Goal: Task Accomplishment & Management: Use online tool/utility

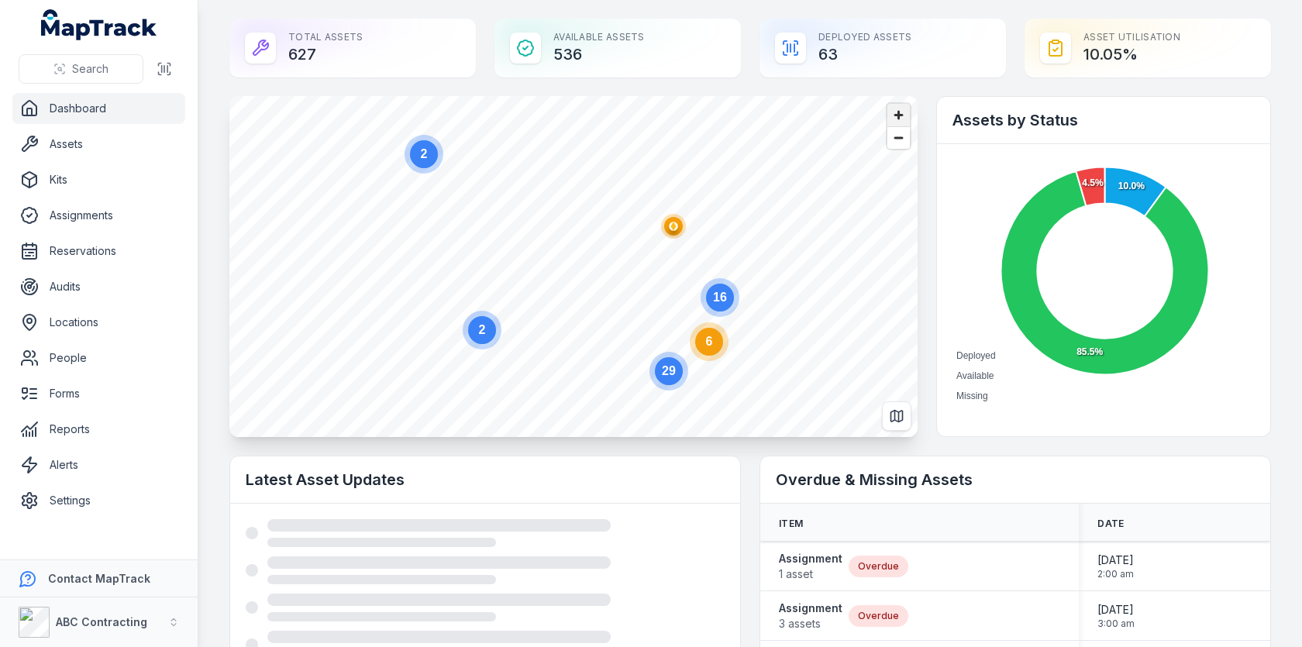
click at [903, 119] on span "Zoom in" at bounding box center [898, 115] width 22 height 22
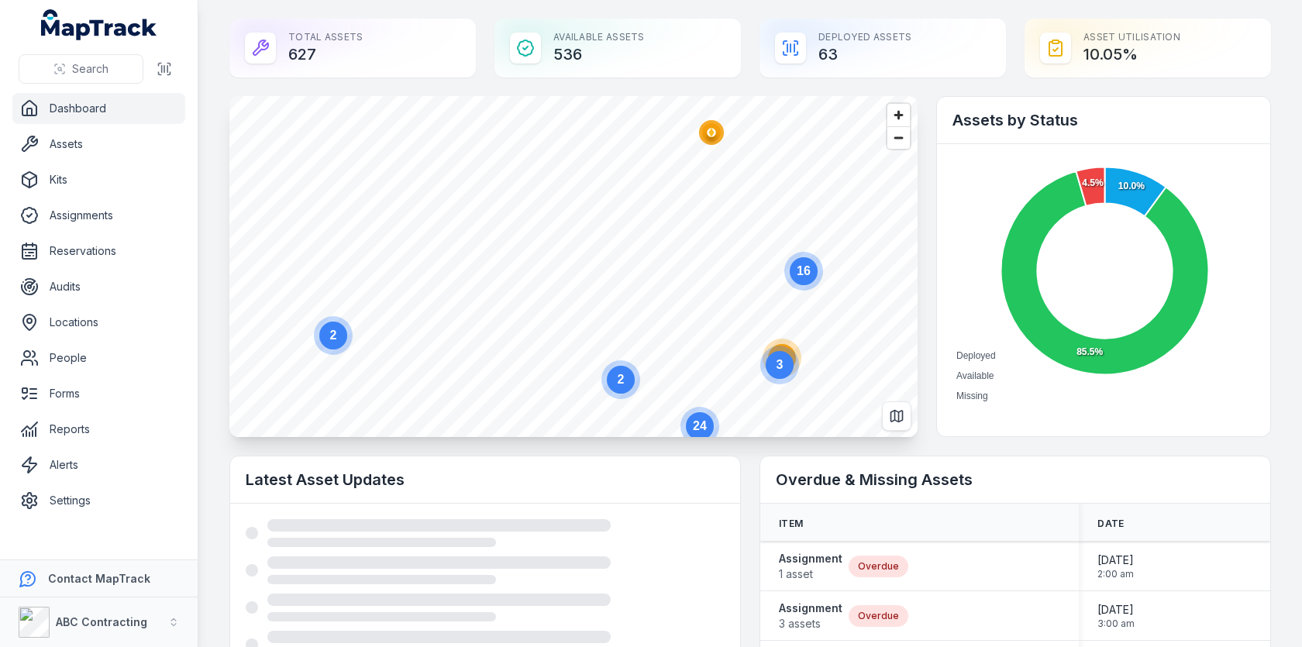
click at [714, 135] on circle "button" at bounding box center [711, 132] width 9 height 9
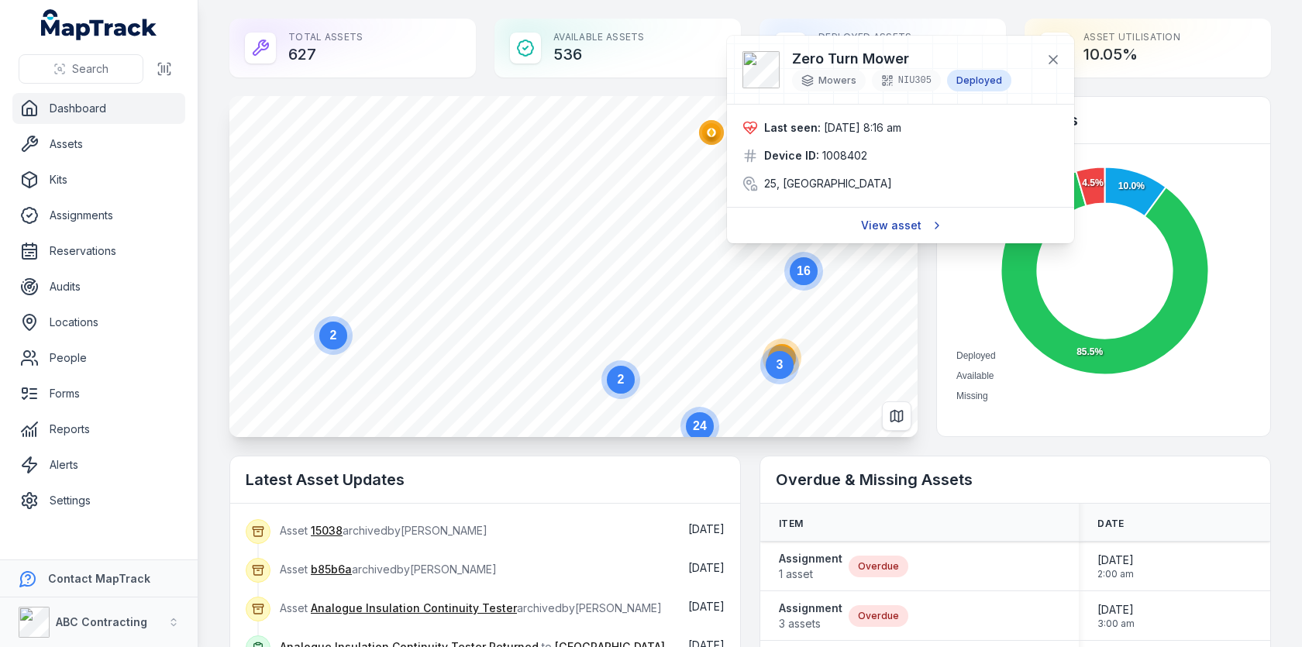
click at [891, 228] on link "View asset" at bounding box center [900, 225] width 99 height 29
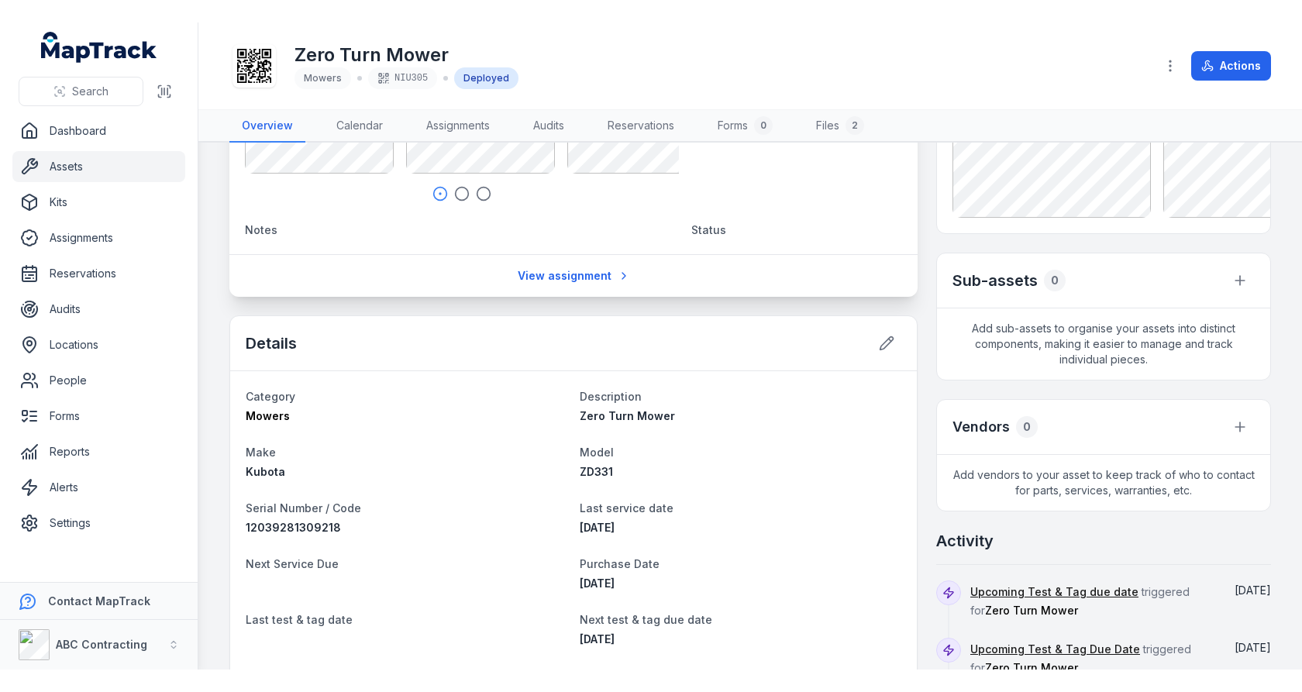
scroll to position [474, 0]
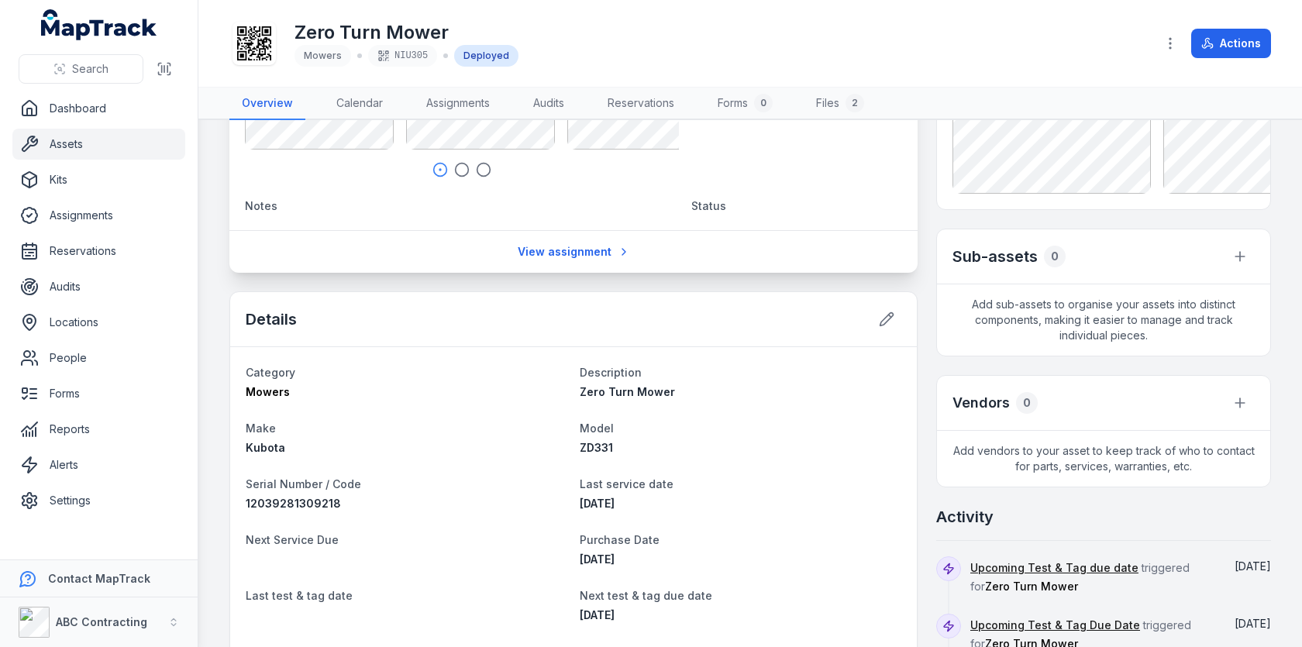
click at [922, 246] on div "[STREET_ADDRESS] Location Lagoon - Tower One Due back date [DATE] 1:00 am Date …" at bounding box center [750, 428] width 1042 height 1528
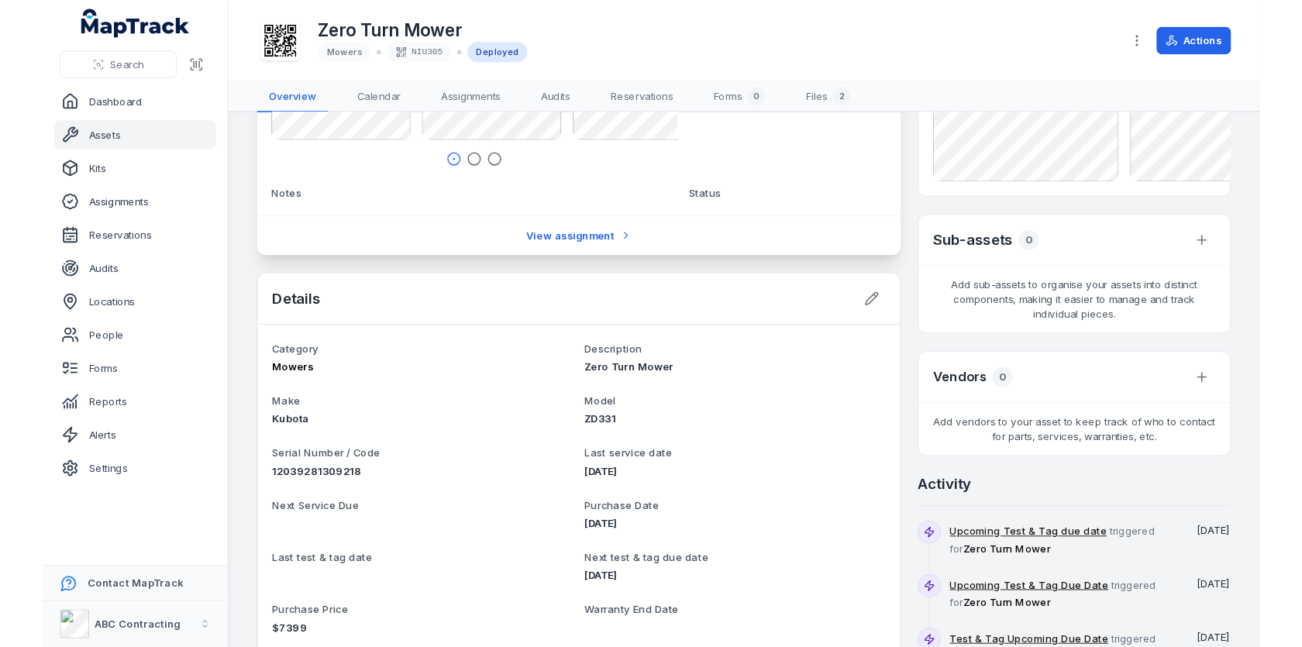
scroll to position [0, 0]
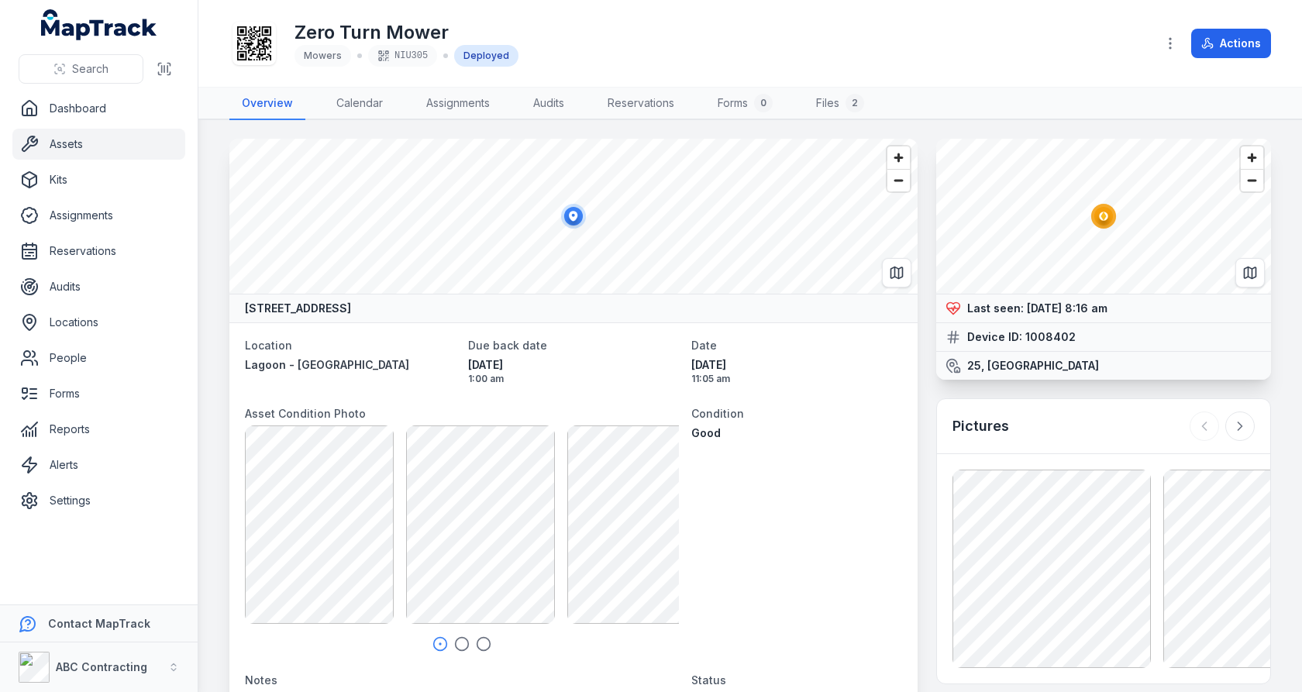
click at [70, 142] on link "Assets" at bounding box center [98, 144] width 173 height 31
click at [756, 50] on div "Zero Turn Mower Mowers NIU305 Deployed" at bounding box center [686, 44] width 914 height 50
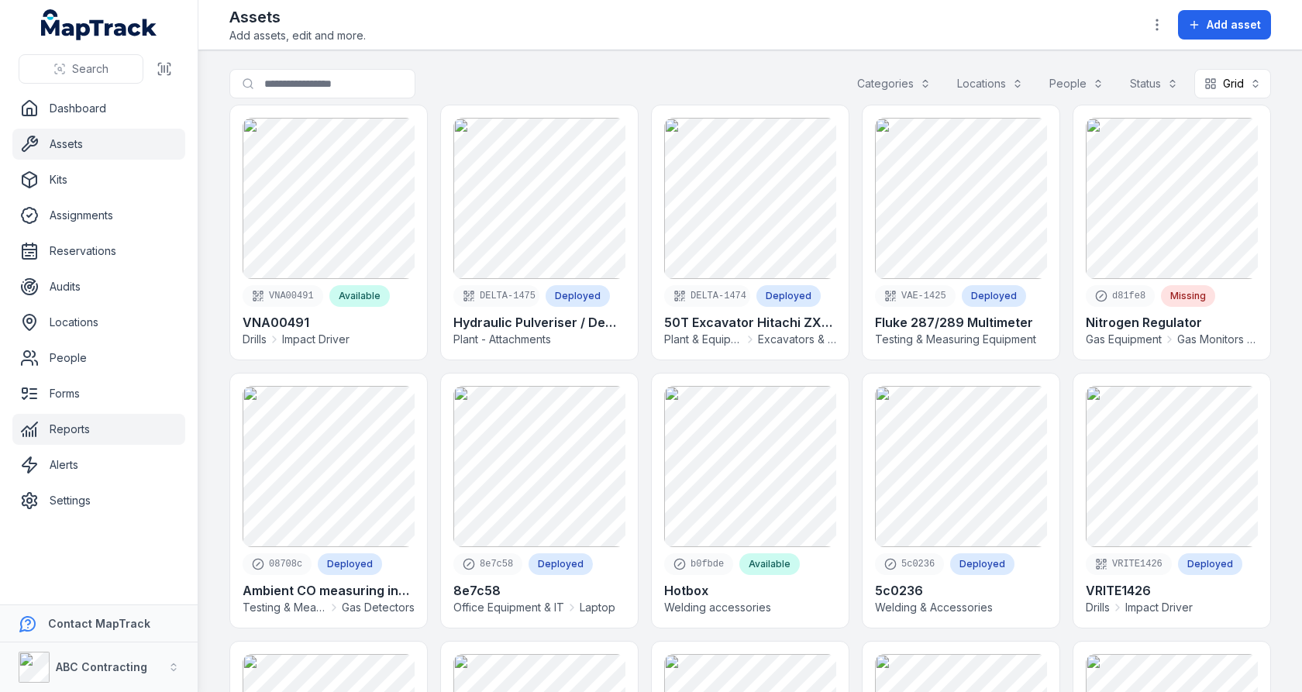
click at [106, 427] on link "Reports" at bounding box center [98, 429] width 173 height 31
click at [647, 74] on div "Search for assets Categories Locations People Status Grid ****" at bounding box center [750, 87] width 1042 height 36
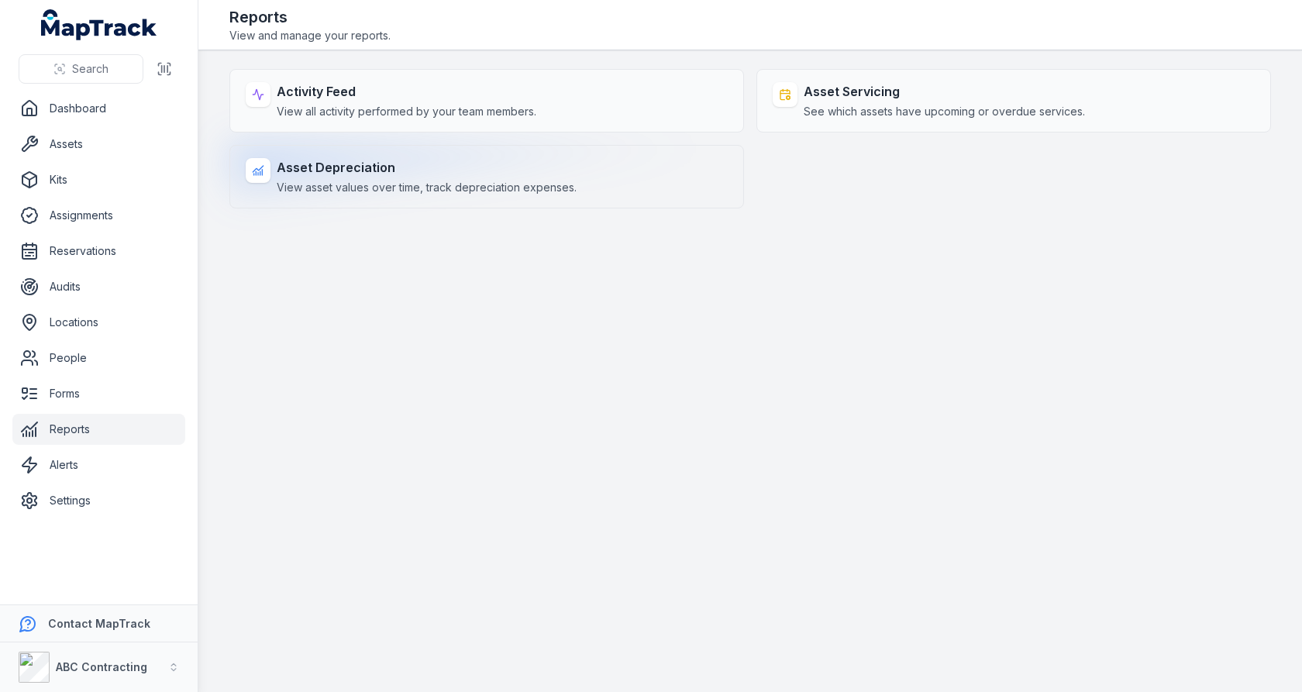
click at [585, 171] on div "Asset Depreciation View asset values over time, track depreciation expenses." at bounding box center [486, 177] width 515 height 64
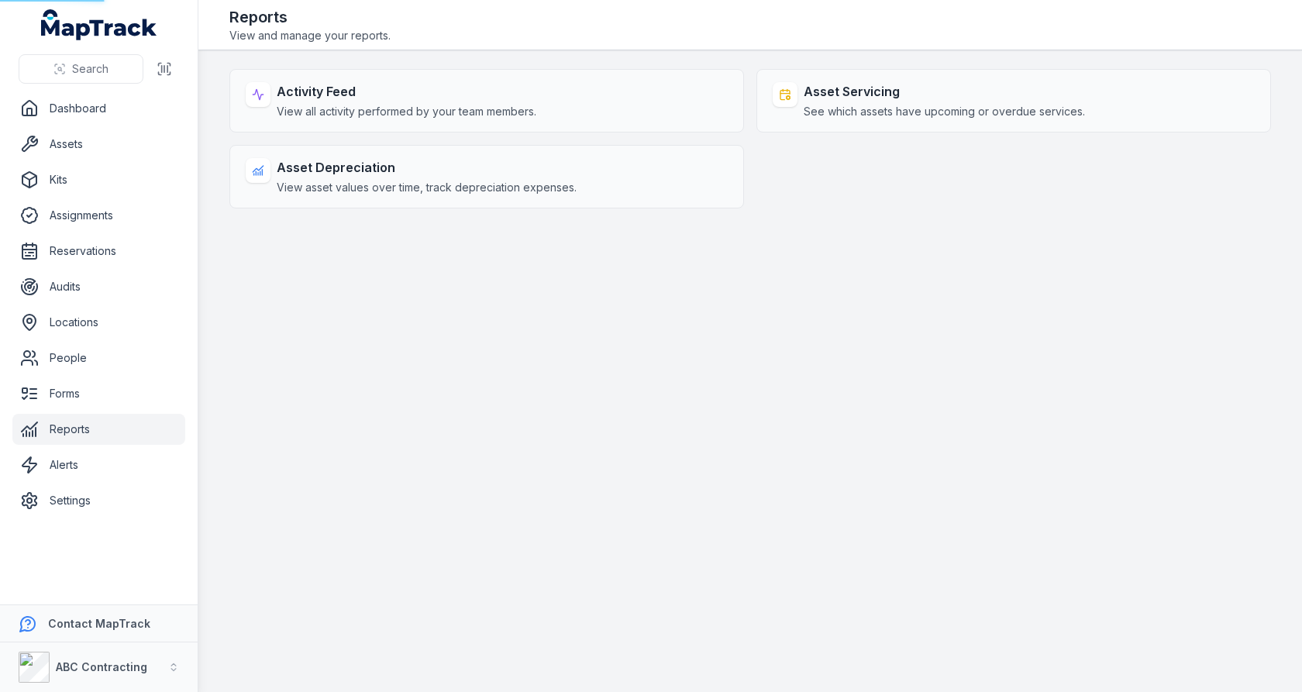
click at [684, 323] on main "Activity Feed View all activity performed by your team members. Asset Servicing…" at bounding box center [750, 371] width 1104 height 642
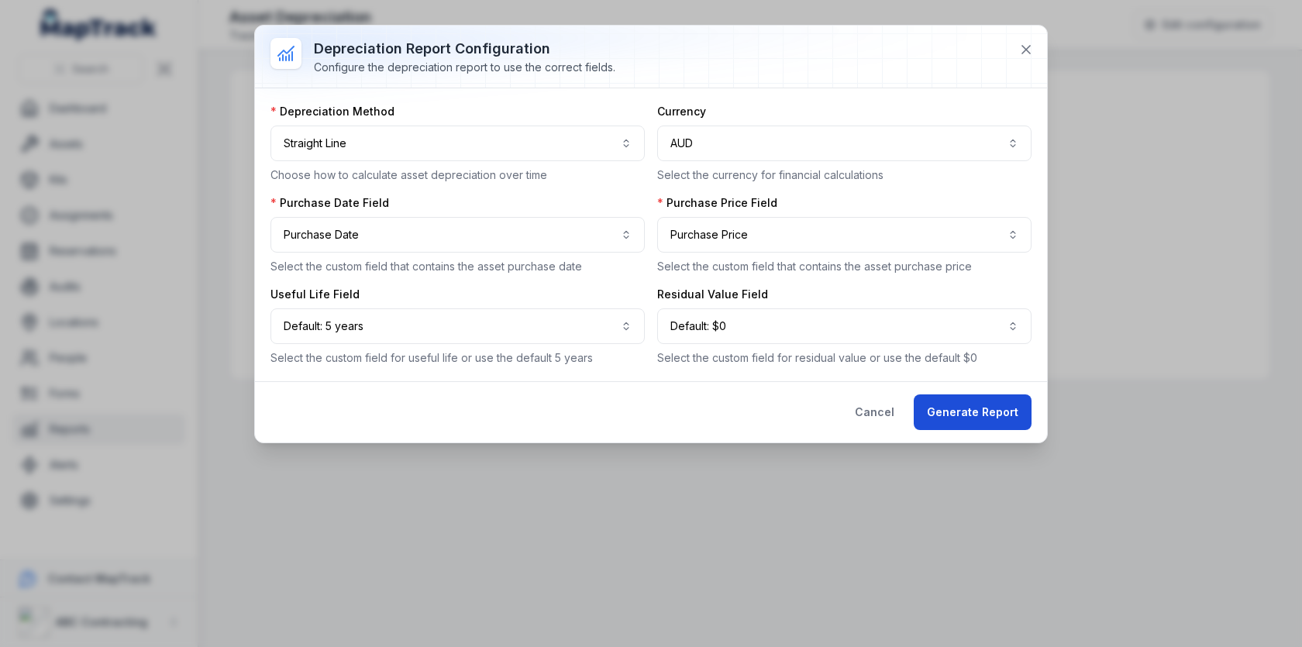
click at [933, 419] on button "Generate Report" at bounding box center [973, 412] width 118 height 36
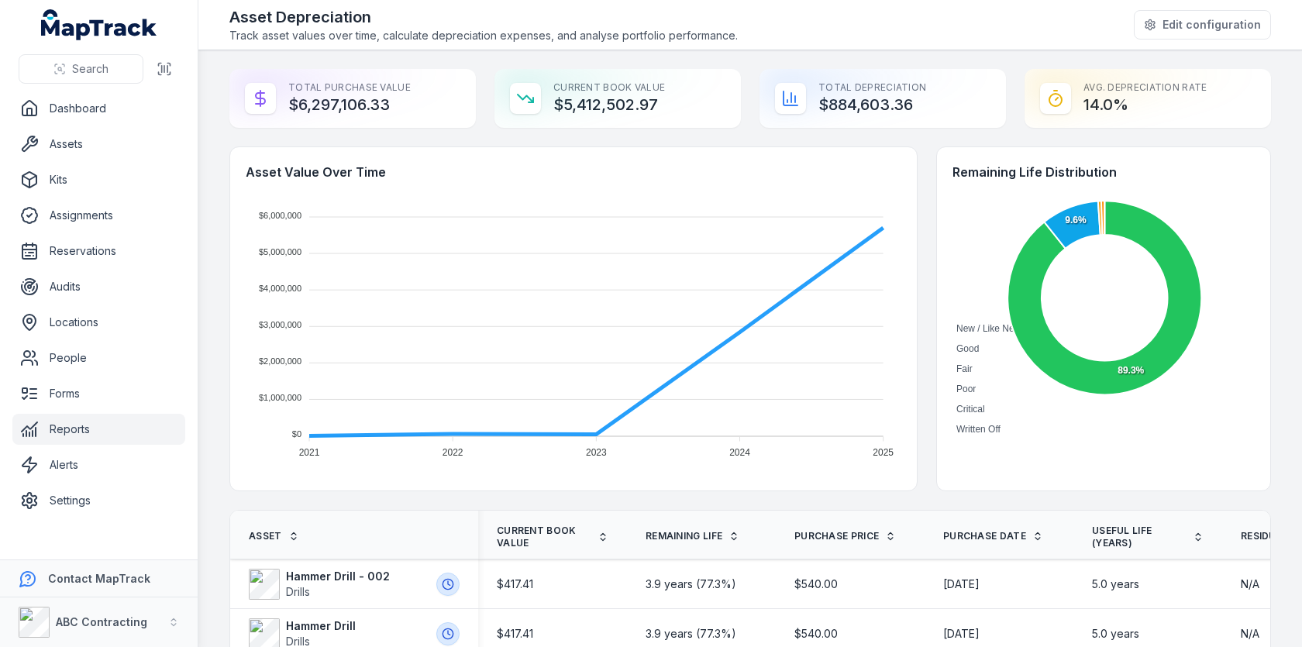
scroll to position [150, 0]
